Goal: Task Accomplishment & Management: Complete application form

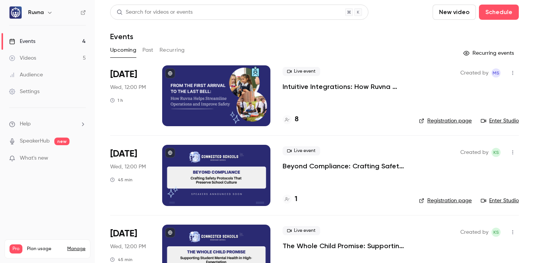
click at [290, 166] on p "Beyond Compliance: Crafting Safety Protocols That Preserve School Culture" at bounding box center [345, 166] width 124 height 9
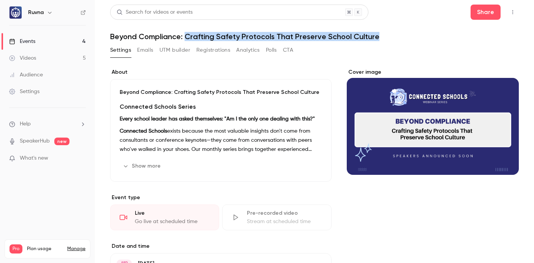
drag, startPoint x: 186, startPoint y: 36, endPoint x: 377, endPoint y: 38, distance: 190.8
click at [377, 38] on h1 "Beyond Compliance: Crafting Safety Protocols That Preserve School Culture" at bounding box center [314, 36] width 409 height 9
copy h1 "Crafting Safety Protocols That Preserve School Culture"
click at [506, 159] on icon "Cover image" at bounding box center [505, 160] width 5 height 5
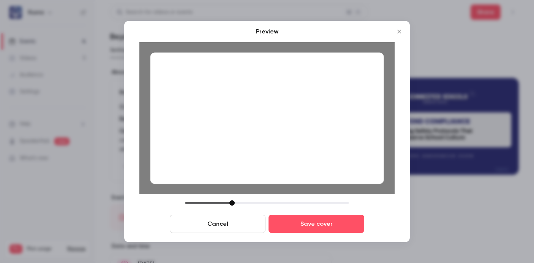
drag, startPoint x: 240, startPoint y: 202, endPoint x: 233, endPoint y: 202, distance: 7.2
click at [233, 202] on div at bounding box center [232, 202] width 5 height 5
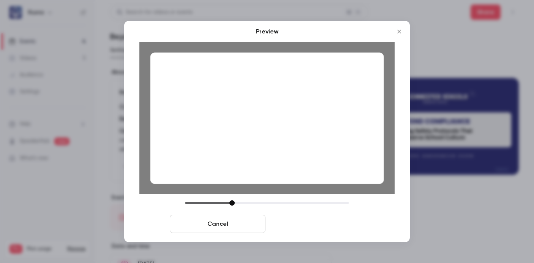
click at [318, 225] on button "Save cover" at bounding box center [317, 224] width 96 height 18
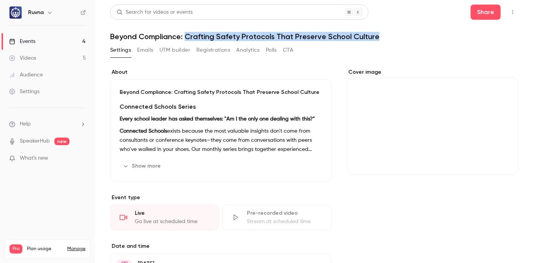
scroll to position [119, 0]
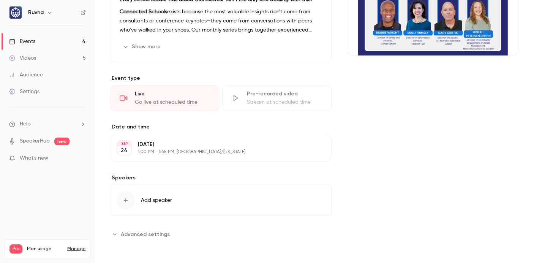
click at [218, 209] on button "Add speaker" at bounding box center [221, 200] width 222 height 31
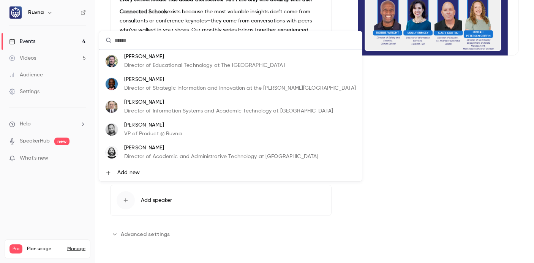
click at [193, 171] on li "Add new" at bounding box center [230, 172] width 263 height 17
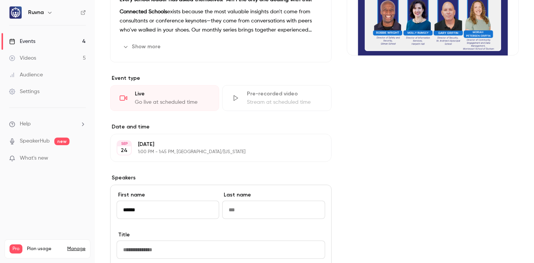
type input "******"
click at [260, 214] on input "Last name" at bounding box center [273, 210] width 103 height 18
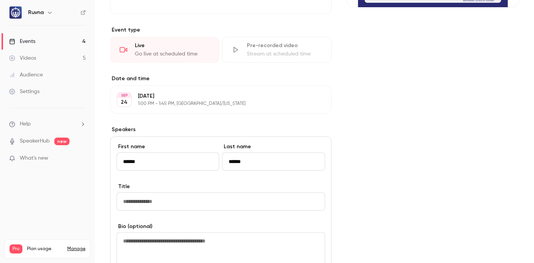
scroll to position [212, 0]
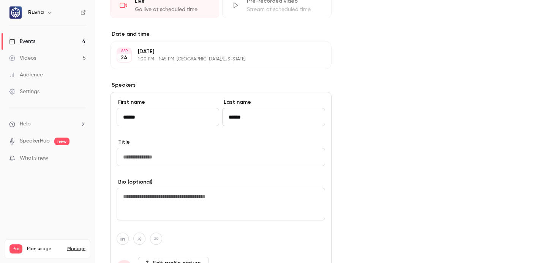
type input "******"
click at [188, 163] on input "Title" at bounding box center [221, 157] width 209 height 18
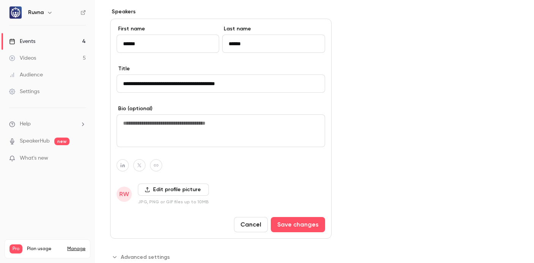
scroll to position [288, 0]
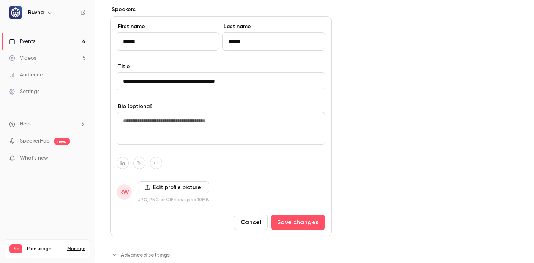
type input "**********"
click at [125, 195] on span "RW" at bounding box center [124, 191] width 10 height 9
click at [162, 195] on div "Edit profile picture JPG, PNG or GIF files up to 10MB" at bounding box center [173, 191] width 71 height 21
click at [166, 187] on label "Edit profile picture" at bounding box center [173, 187] width 71 height 12
click at [0, 0] on input "Edit profile picture" at bounding box center [0, 0] width 0 height 0
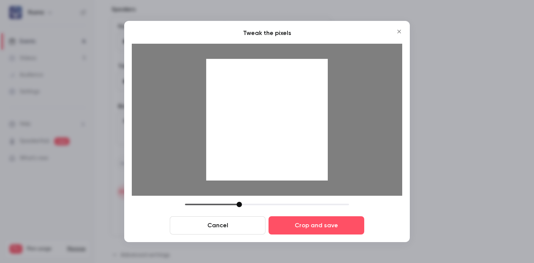
drag, startPoint x: 297, startPoint y: 121, endPoint x: 295, endPoint y: 129, distance: 8.2
click at [295, 130] on div at bounding box center [267, 120] width 122 height 122
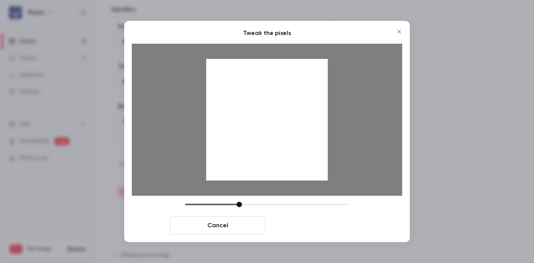
click at [313, 227] on button "Crop and save" at bounding box center [317, 225] width 96 height 18
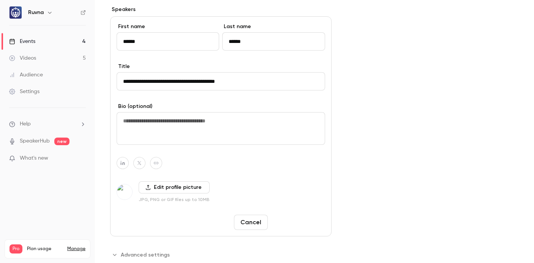
click at [312, 223] on button "Save changes" at bounding box center [298, 222] width 54 height 15
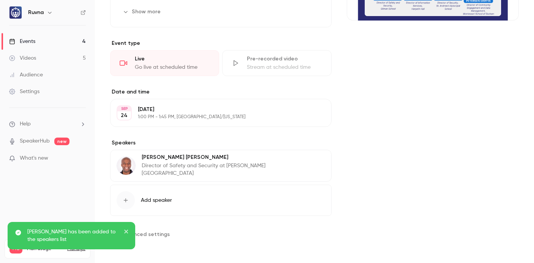
click at [275, 196] on button "Add speaker" at bounding box center [221, 200] width 222 height 31
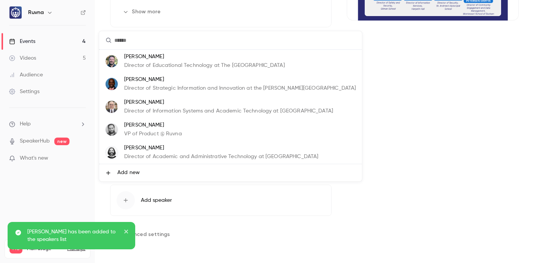
click at [267, 176] on li "Add new" at bounding box center [230, 172] width 263 height 17
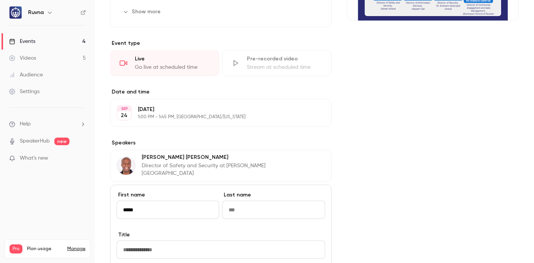
type input "*****"
click at [300, 207] on input "Last name" at bounding box center [273, 210] width 103 height 18
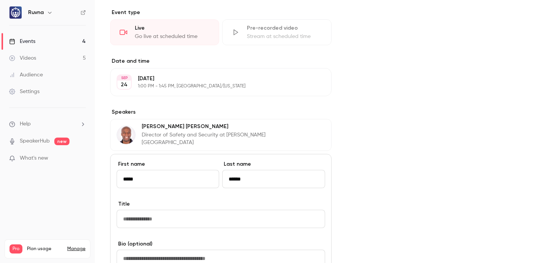
type input "******"
click at [171, 215] on input "Title" at bounding box center [221, 219] width 209 height 18
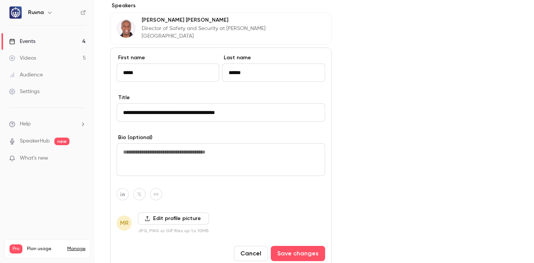
scroll to position [291, 0]
type input "**********"
click at [174, 217] on label "Edit profile picture" at bounding box center [173, 219] width 71 height 12
click at [0, 0] on input "Edit profile picture" at bounding box center [0, 0] width 0 height 0
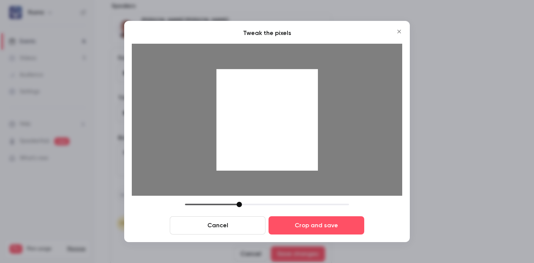
drag, startPoint x: 305, startPoint y: 128, endPoint x: 304, endPoint y: 148, distance: 20.2
click at [304, 148] on div at bounding box center [267, 119] width 101 height 101
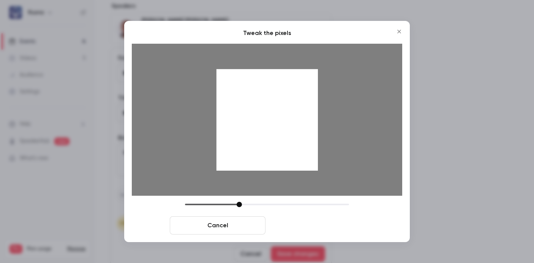
click at [314, 222] on button "Crop and save" at bounding box center [317, 225] width 96 height 18
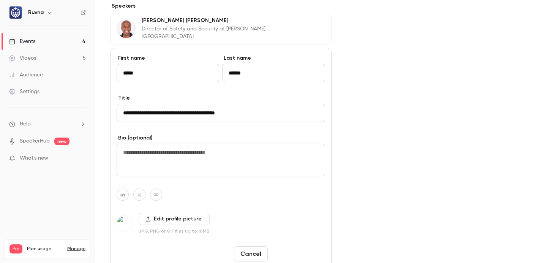
click at [295, 254] on button "Save changes" at bounding box center [298, 253] width 54 height 15
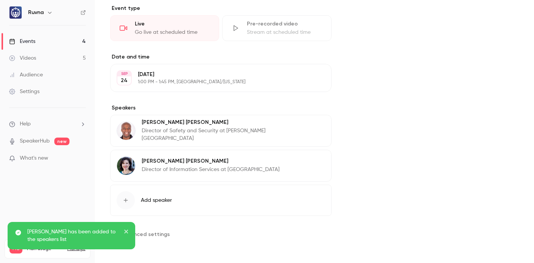
scroll to position [189, 0]
click at [267, 203] on button "Add speaker" at bounding box center [221, 200] width 222 height 31
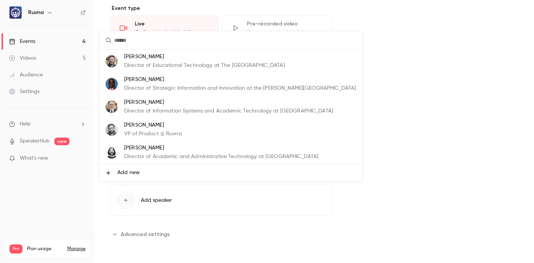
click at [257, 180] on li "Add new" at bounding box center [230, 172] width 263 height 17
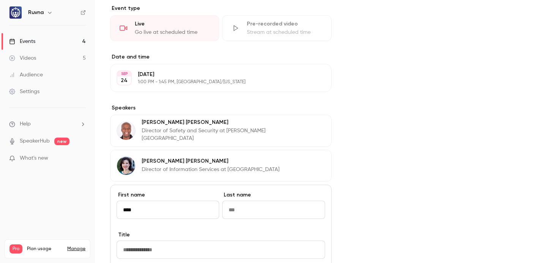
type input "****"
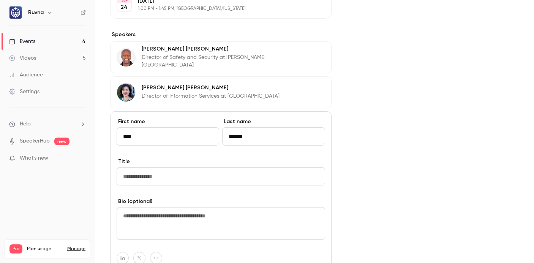
scroll to position [278, 0]
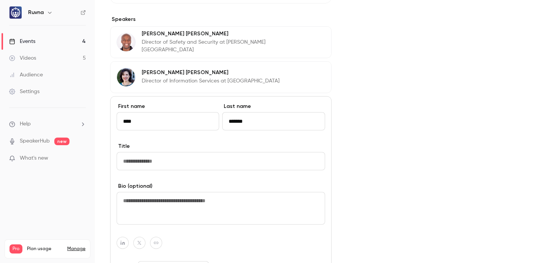
type input "*******"
click at [193, 157] on input "Title" at bounding box center [221, 161] width 209 height 18
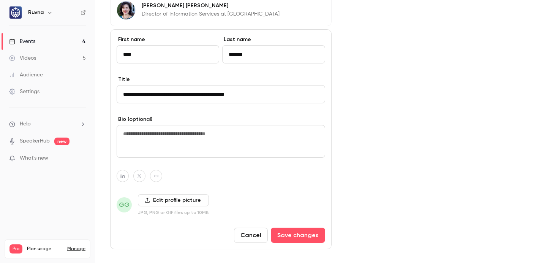
scroll to position [348, 0]
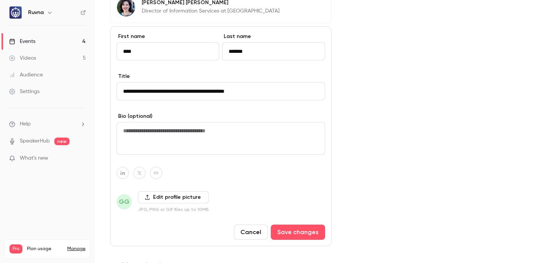
type input "**********"
click at [151, 202] on label "Edit profile picture" at bounding box center [173, 197] width 71 height 12
click at [0, 0] on input "Edit profile picture" at bounding box center [0, 0] width 0 height 0
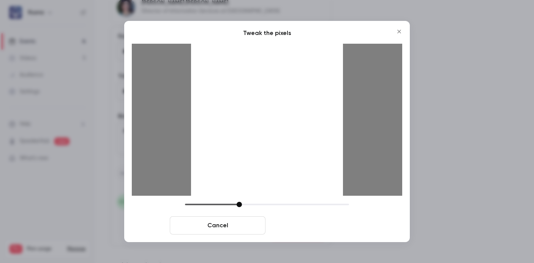
click at [344, 227] on button "Crop and save" at bounding box center [317, 225] width 96 height 18
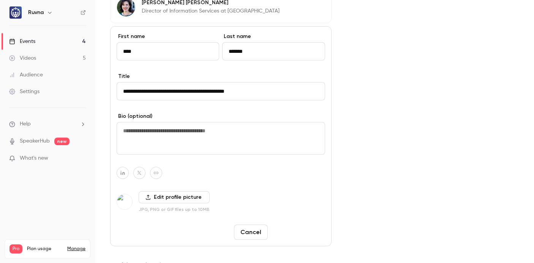
click at [309, 235] on button "Save changes" at bounding box center [298, 232] width 54 height 15
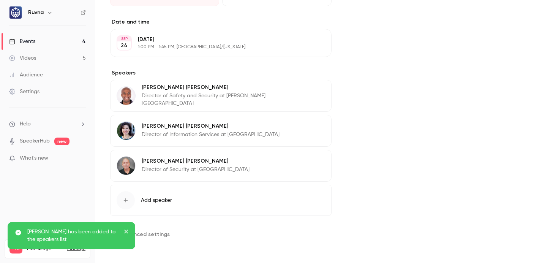
scroll to position [224, 0]
click at [181, 193] on button "Add speaker" at bounding box center [221, 200] width 222 height 31
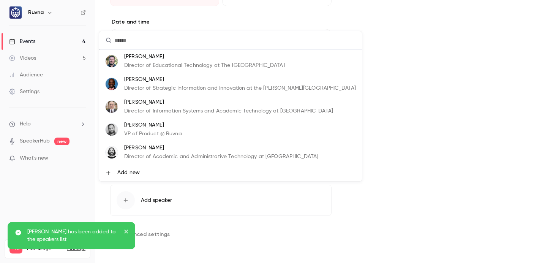
click at [200, 177] on li "Add new" at bounding box center [230, 172] width 263 height 17
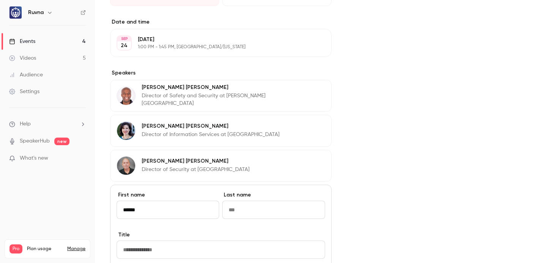
type input "******"
click at [261, 205] on input "Last name" at bounding box center [273, 210] width 103 height 18
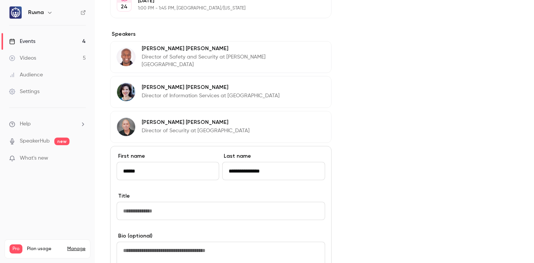
scroll to position [281, 0]
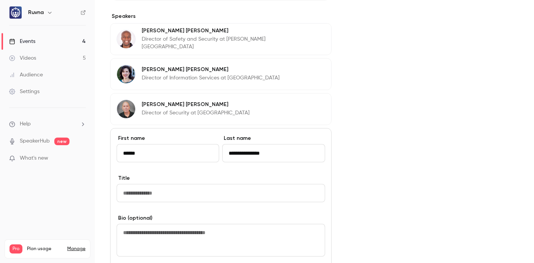
type input "**********"
click at [250, 194] on input "Title" at bounding box center [221, 193] width 209 height 18
paste input "**********"
click at [247, 191] on input "**********" at bounding box center [221, 193] width 209 height 18
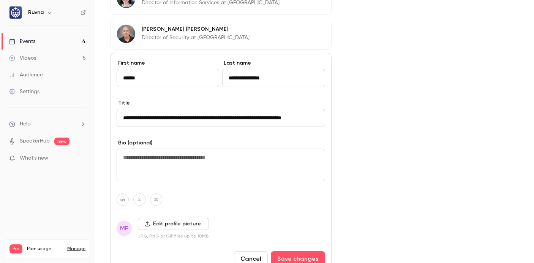
scroll to position [372, 0]
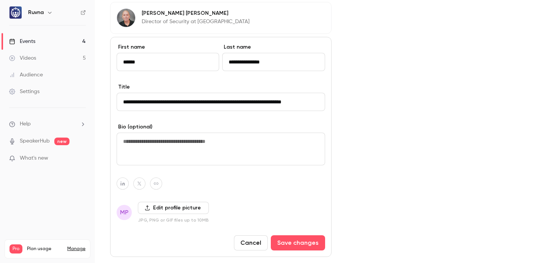
type input "**********"
click at [187, 203] on label "Edit profile picture" at bounding box center [173, 208] width 71 height 12
click at [0, 0] on input "Edit profile picture" at bounding box center [0, 0] width 0 height 0
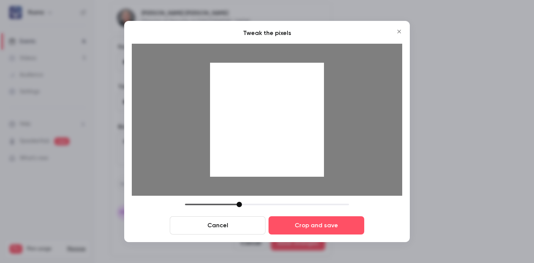
drag, startPoint x: 311, startPoint y: 155, endPoint x: 311, endPoint y: 168, distance: 13.3
click at [311, 168] on div at bounding box center [267, 120] width 114 height 114
click at [311, 166] on div at bounding box center [267, 120] width 114 height 114
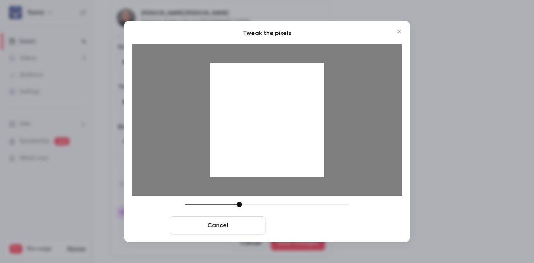
click at [316, 224] on button "Crop and save" at bounding box center [317, 225] width 96 height 18
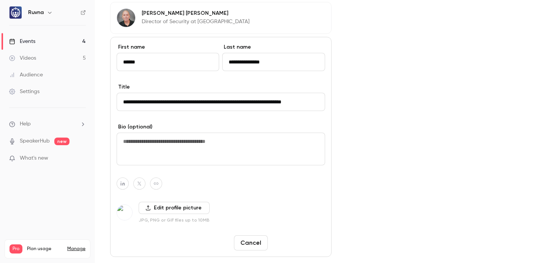
click at [314, 245] on button "Save changes" at bounding box center [298, 242] width 54 height 15
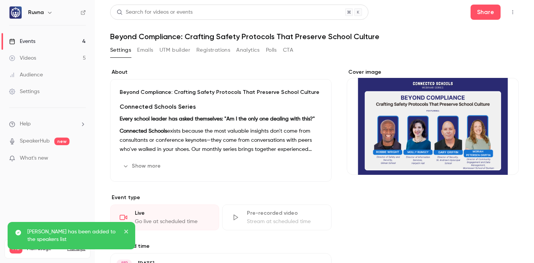
click at [84, 38] on link "Events 4" at bounding box center [47, 41] width 95 height 17
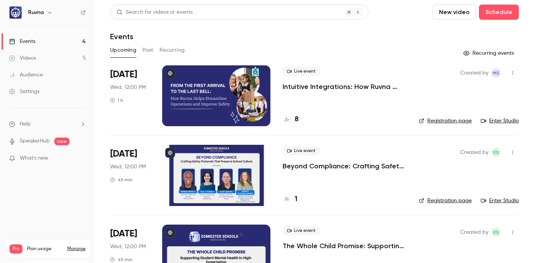
click at [323, 168] on p "Beyond Compliance: Crafting Safety Protocols That Preserve School Culture" at bounding box center [345, 166] width 124 height 9
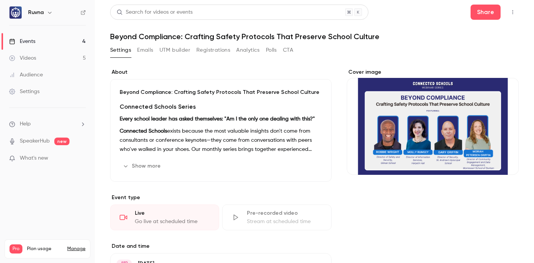
click at [406, 135] on div "Cover image" at bounding box center [433, 121] width 172 height 106
click at [0, 0] on input "Cover image" at bounding box center [0, 0] width 0 height 0
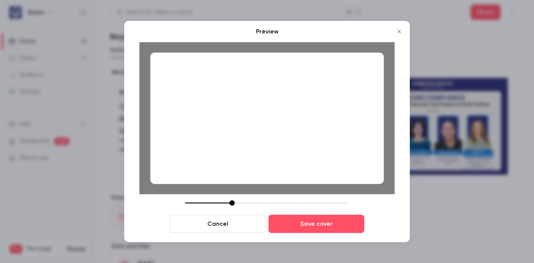
drag, startPoint x: 238, startPoint y: 201, endPoint x: 230, endPoint y: 198, distance: 8.2
click at [230, 198] on div "Preview Cancel Save cover" at bounding box center [266, 130] width 255 height 206
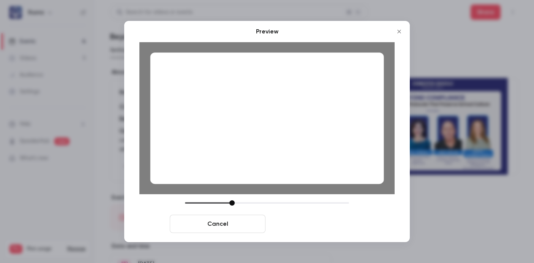
click at [291, 228] on button "Save cover" at bounding box center [317, 224] width 96 height 18
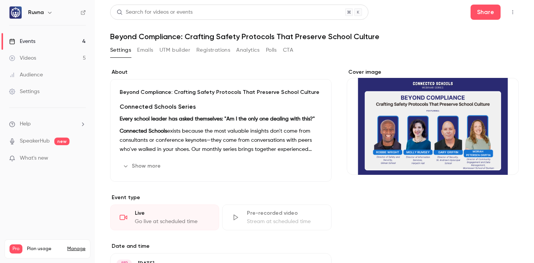
click at [69, 40] on link "Events 4" at bounding box center [47, 41] width 95 height 17
